Goal: Transaction & Acquisition: Purchase product/service

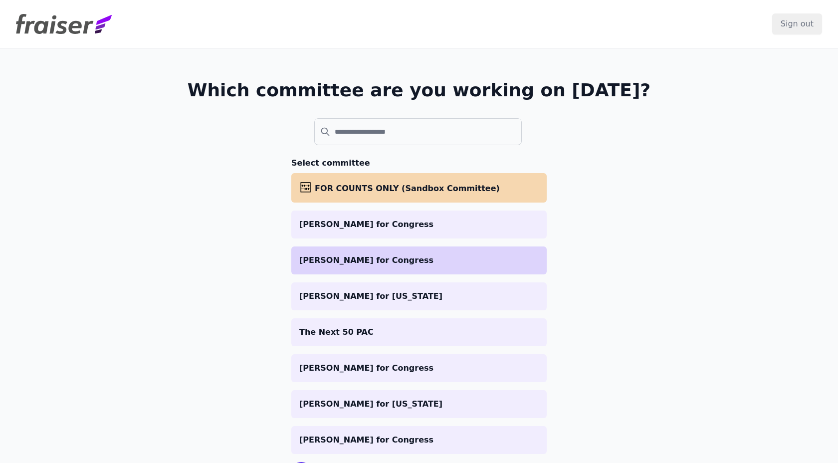
click at [424, 269] on li "[PERSON_NAME] for Congress" at bounding box center [418, 260] width 255 height 28
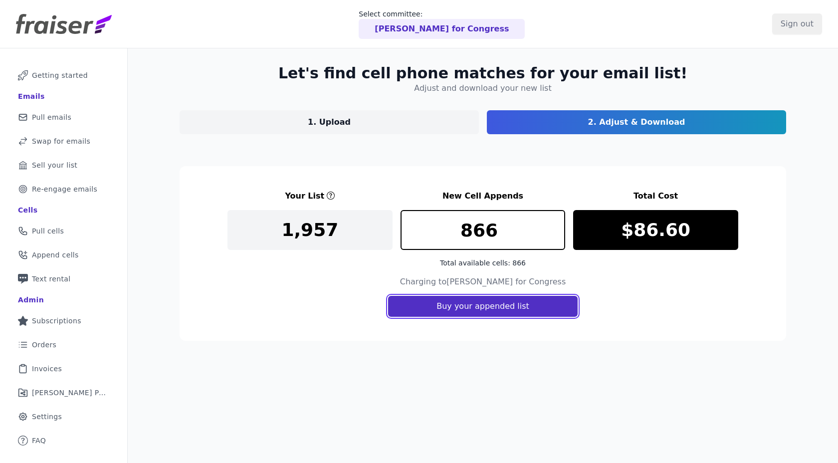
click at [473, 308] on button "Buy your appended list" at bounding box center [483, 306] width 190 height 21
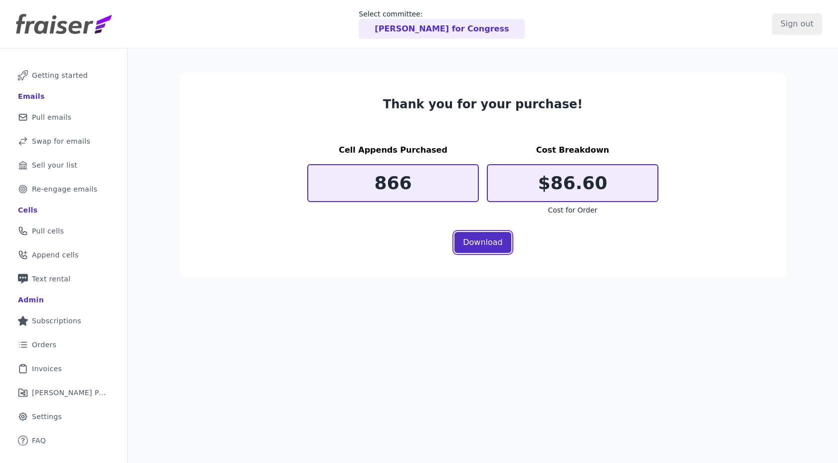
click at [479, 236] on link "Download" at bounding box center [483, 242] width 57 height 21
click at [411, 31] on p "[PERSON_NAME] for Congress" at bounding box center [442, 29] width 134 height 12
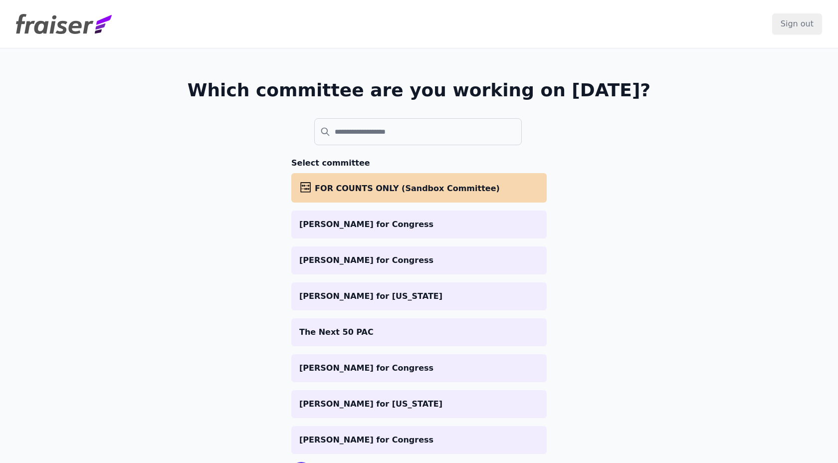
scroll to position [50, 0]
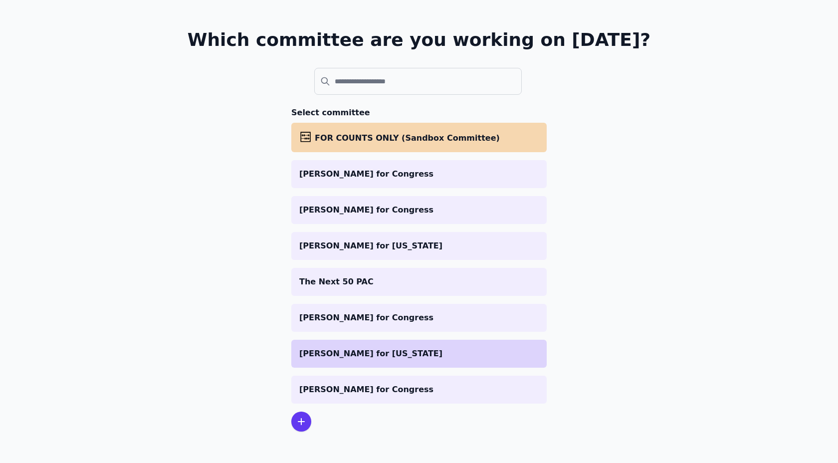
click at [329, 353] on p "Mannion for New York" at bounding box center [418, 354] width 239 height 12
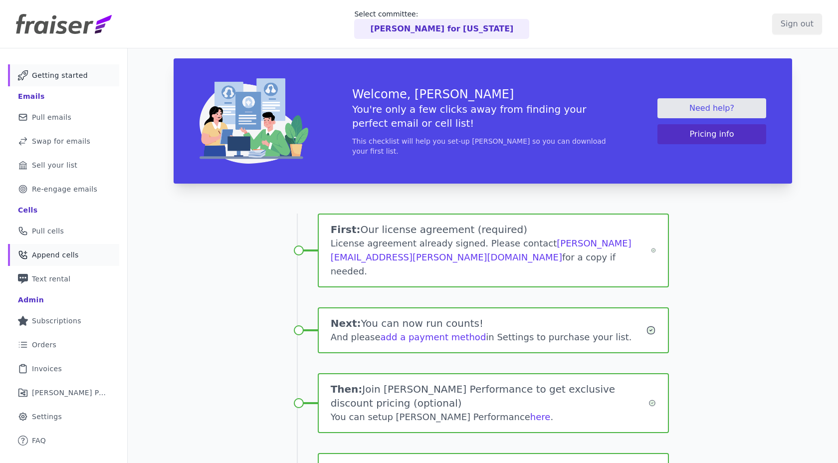
click at [73, 254] on span "Append cells" at bounding box center [55, 255] width 47 height 10
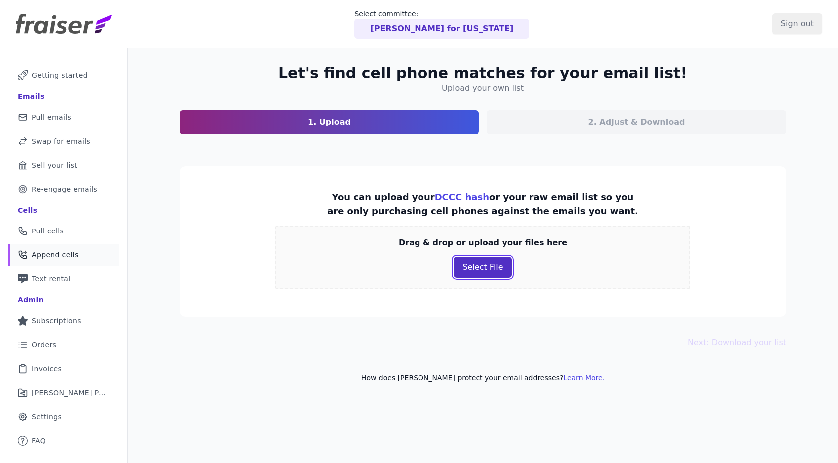
click at [475, 271] on button "Select File" at bounding box center [482, 267] width 57 height 21
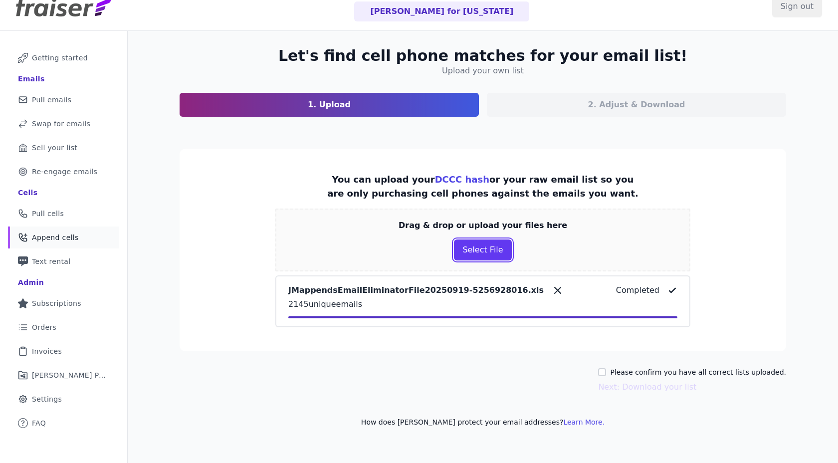
scroll to position [18, 0]
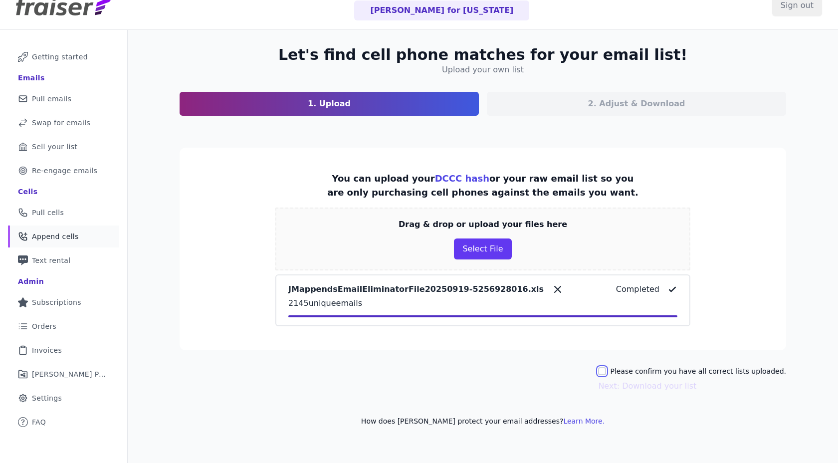
click at [606, 369] on input "Please confirm you have all correct lists uploaded." at bounding box center [602, 371] width 8 height 8
checkbox input "true"
click at [616, 386] on button "Next: Download your list" at bounding box center [647, 386] width 98 height 12
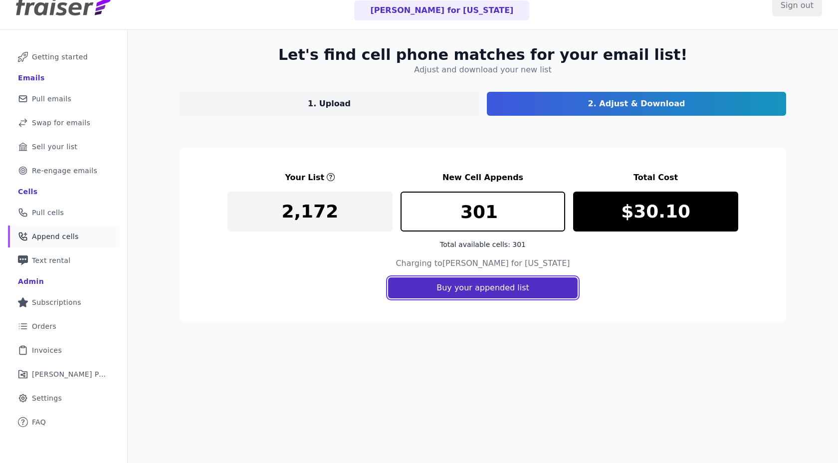
click at [546, 293] on button "Buy your appended list" at bounding box center [483, 287] width 190 height 21
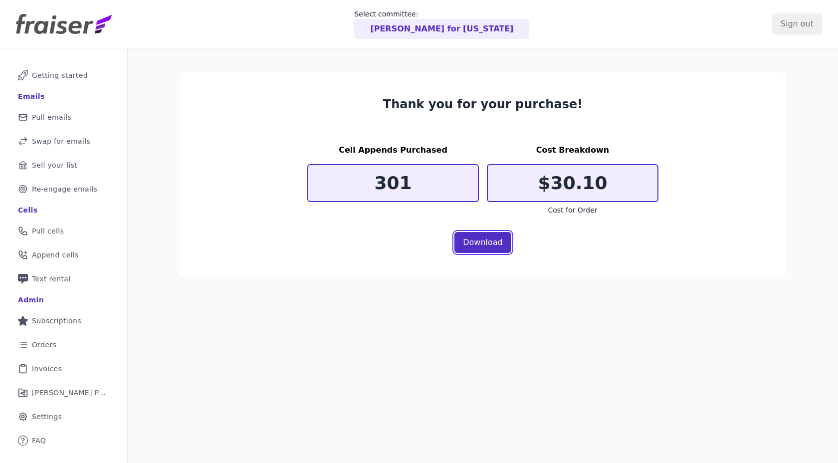
click at [480, 242] on link "Download" at bounding box center [483, 242] width 57 height 21
